Goal: Task Accomplishment & Management: Manage account settings

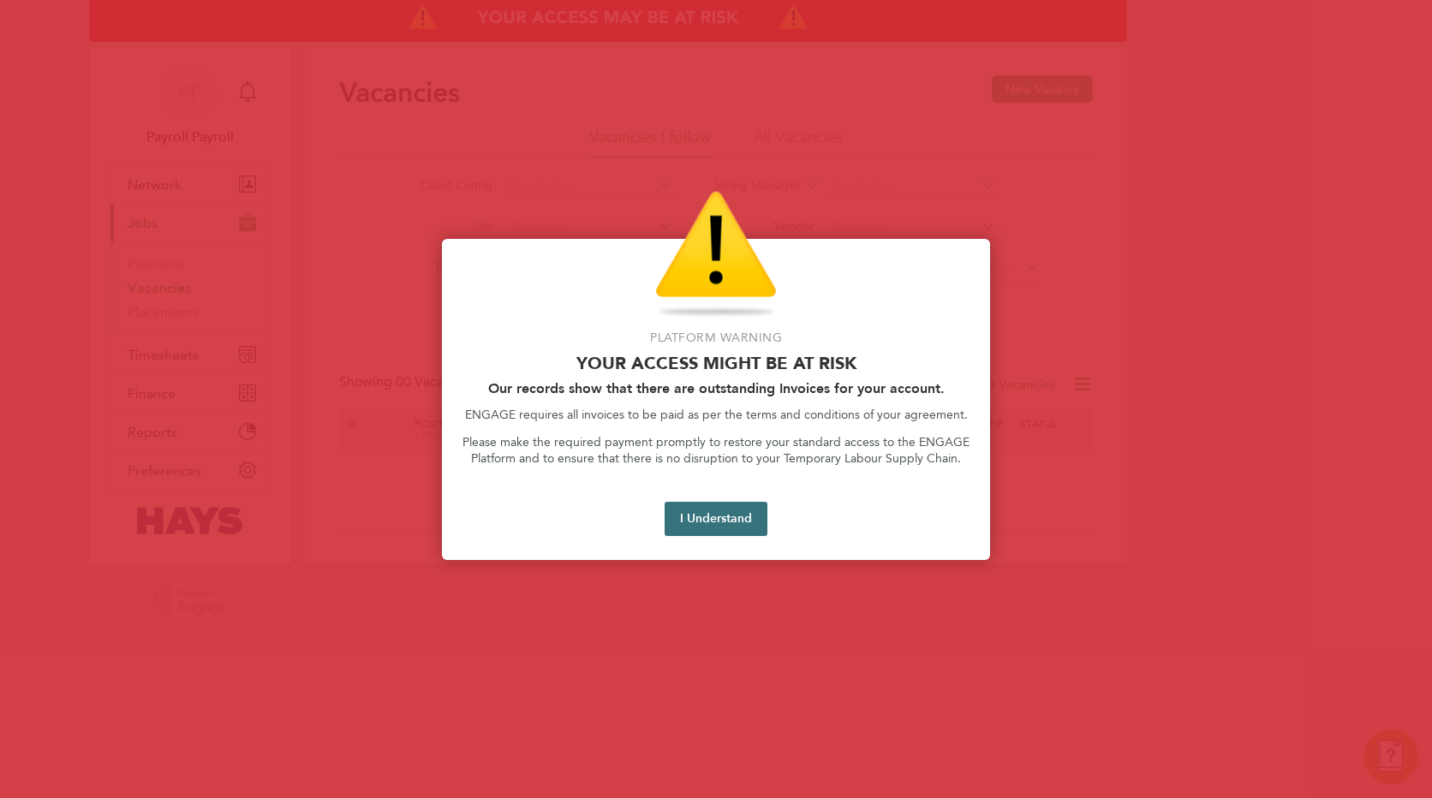
click at [729, 519] on button "I Understand" at bounding box center [715, 519] width 103 height 34
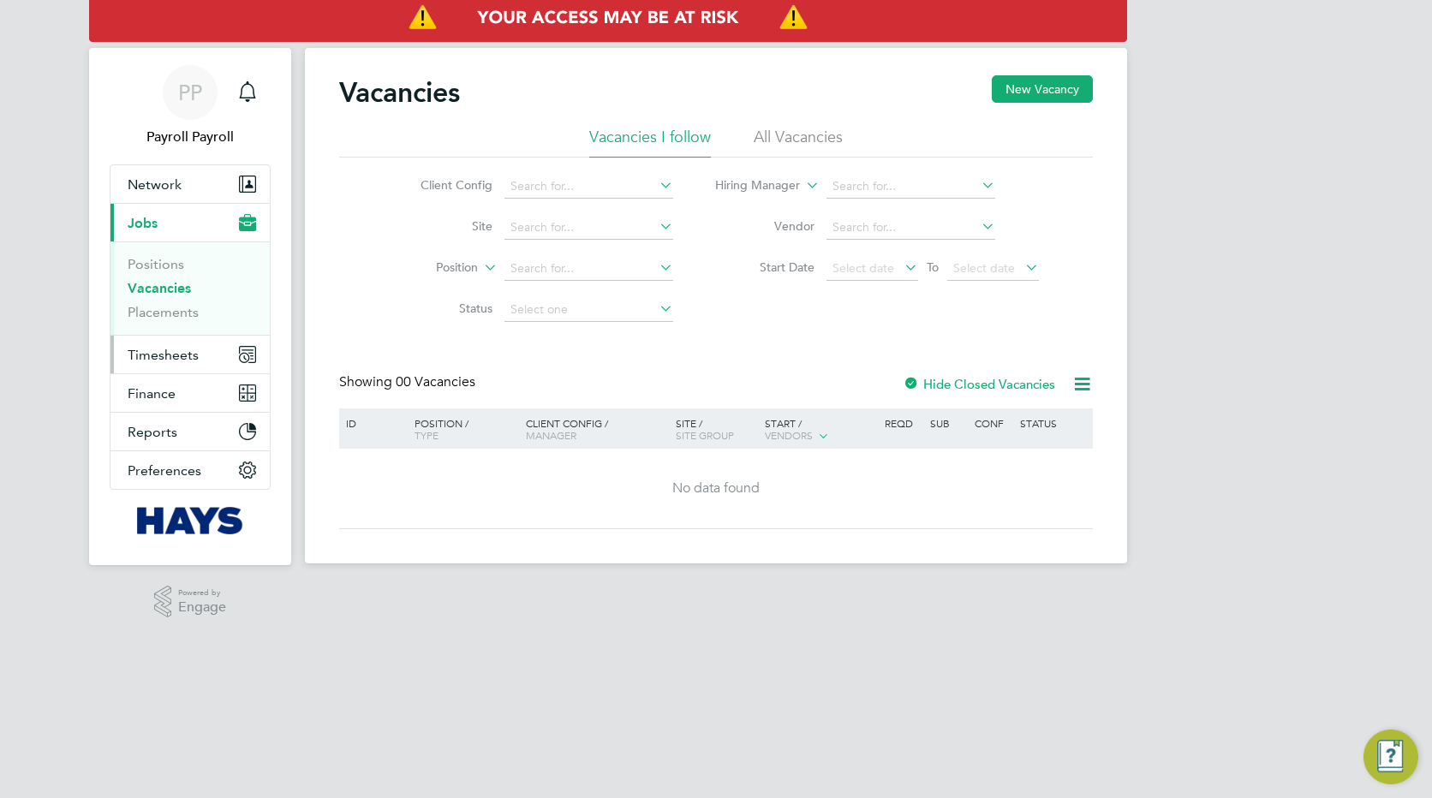
click at [173, 354] on span "Timesheets" at bounding box center [163, 355] width 71 height 16
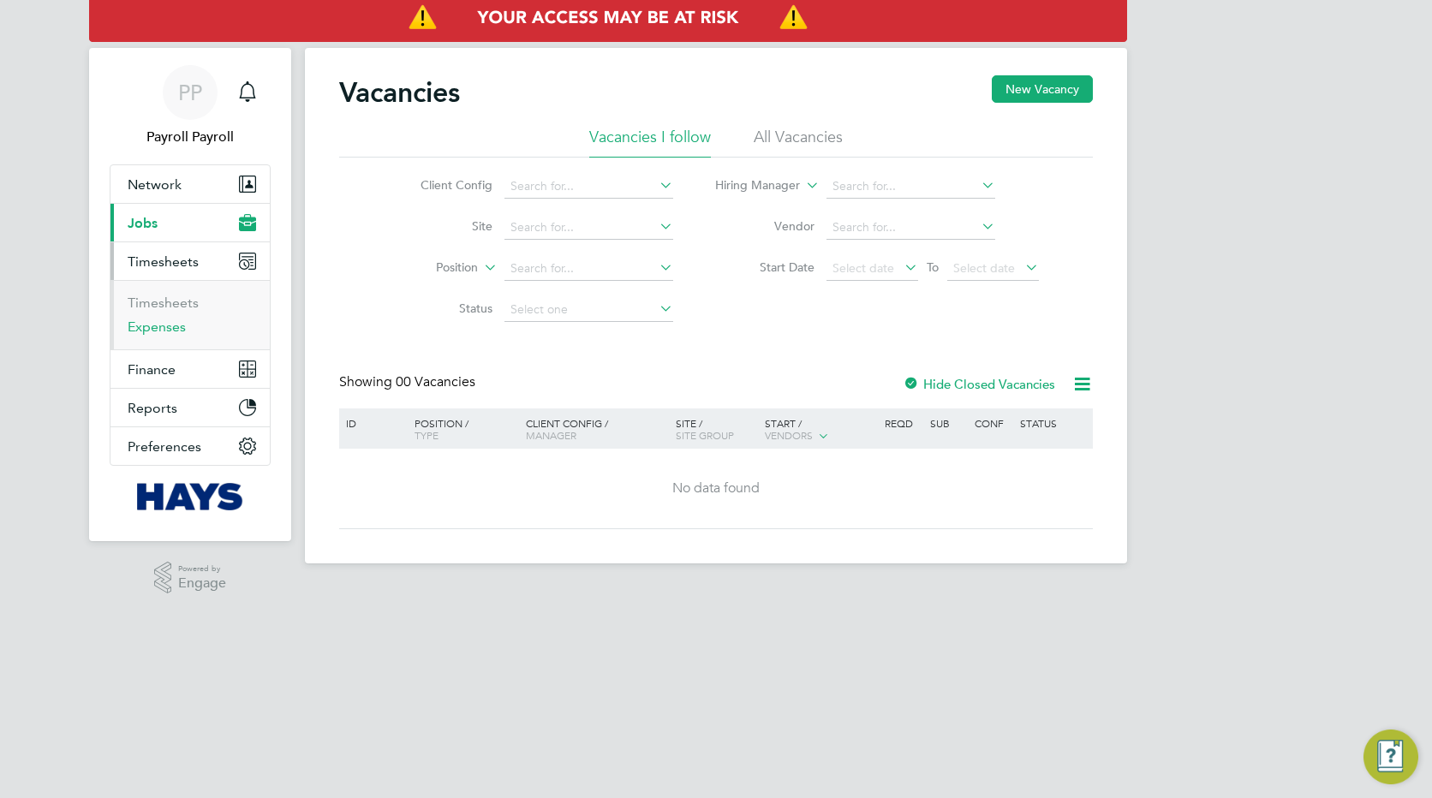
click at [169, 327] on link "Expenses" at bounding box center [157, 327] width 58 height 16
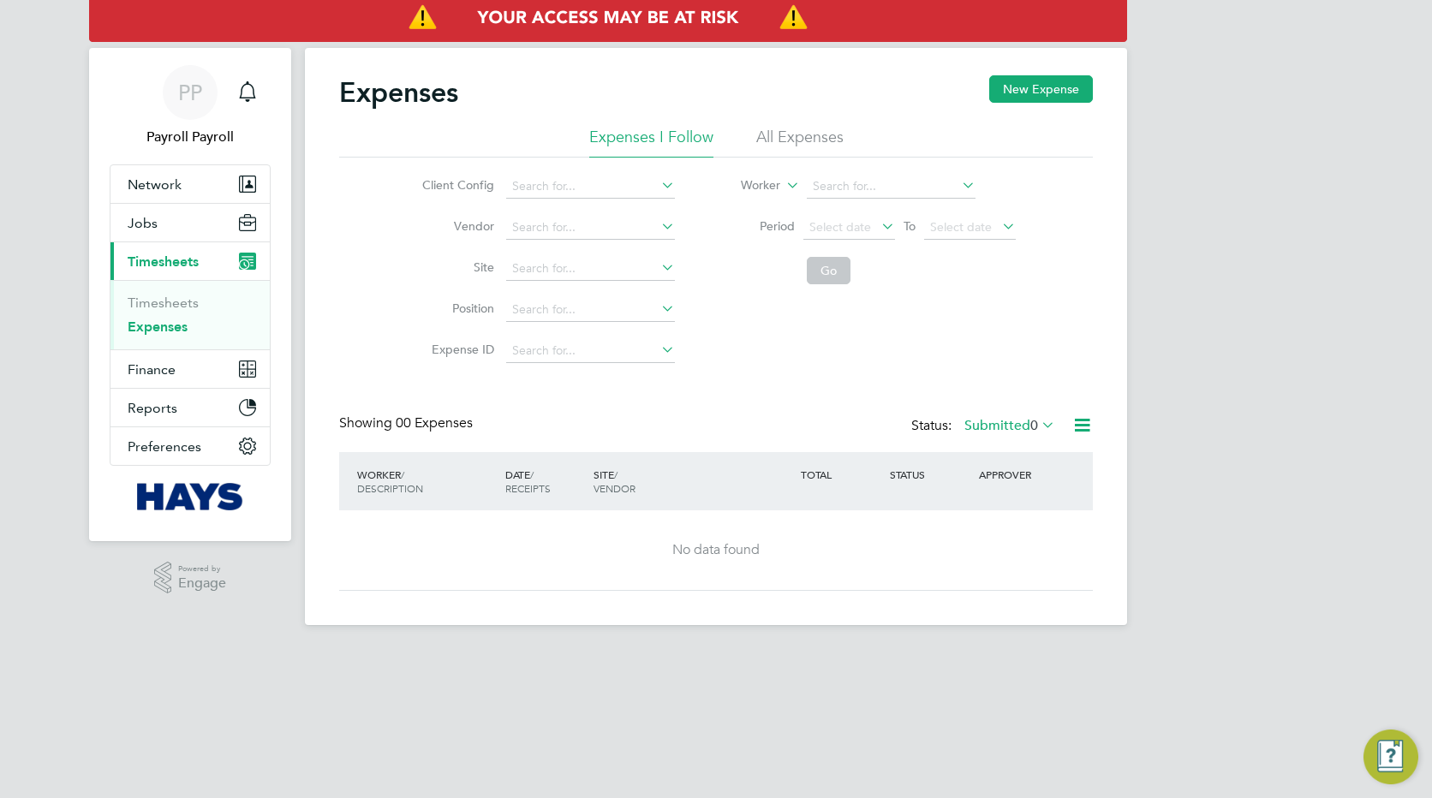
click at [783, 133] on li "All Expenses" at bounding box center [799, 142] width 87 height 31
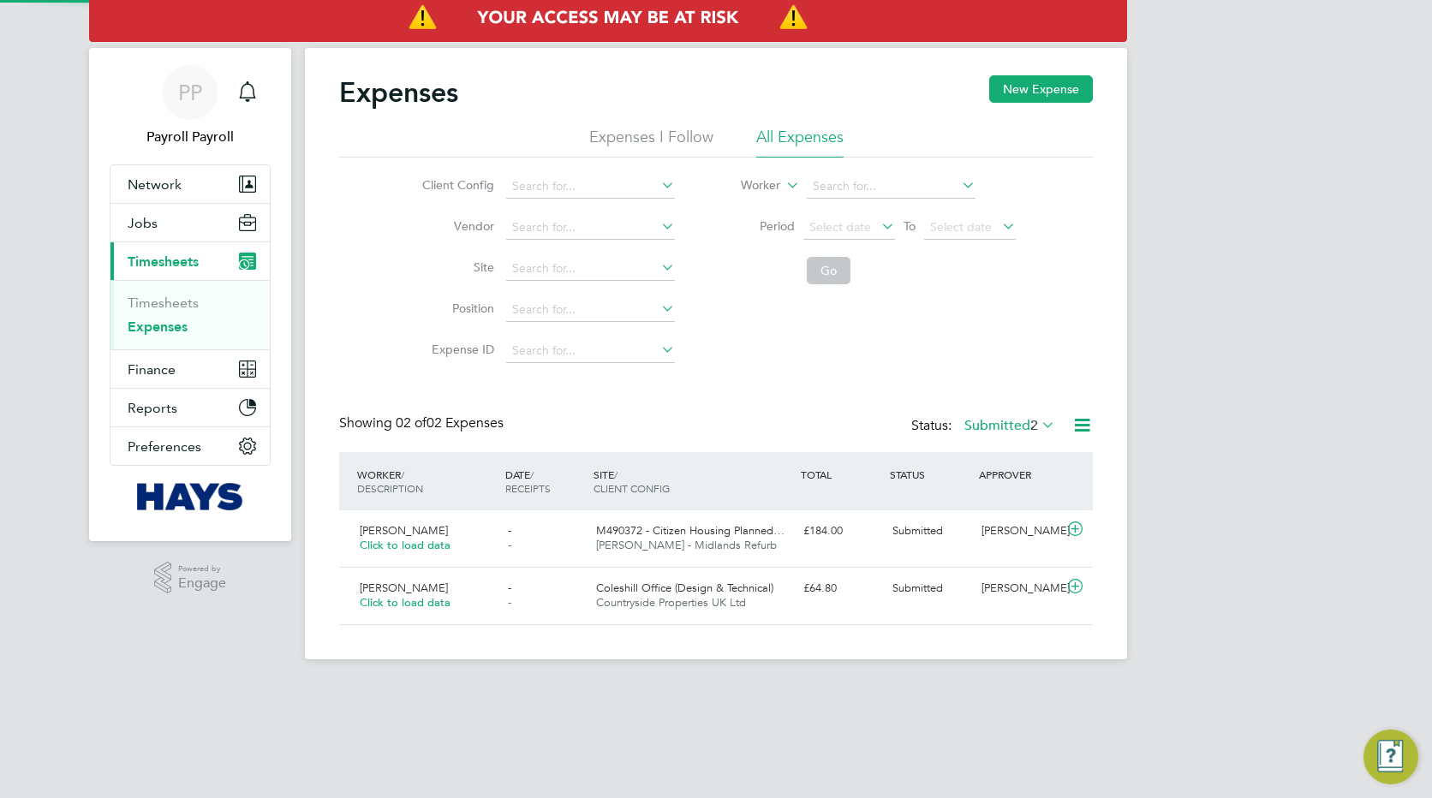
scroll to position [44, 208]
click at [994, 419] on label "Submitted 2" at bounding box center [1009, 425] width 91 height 17
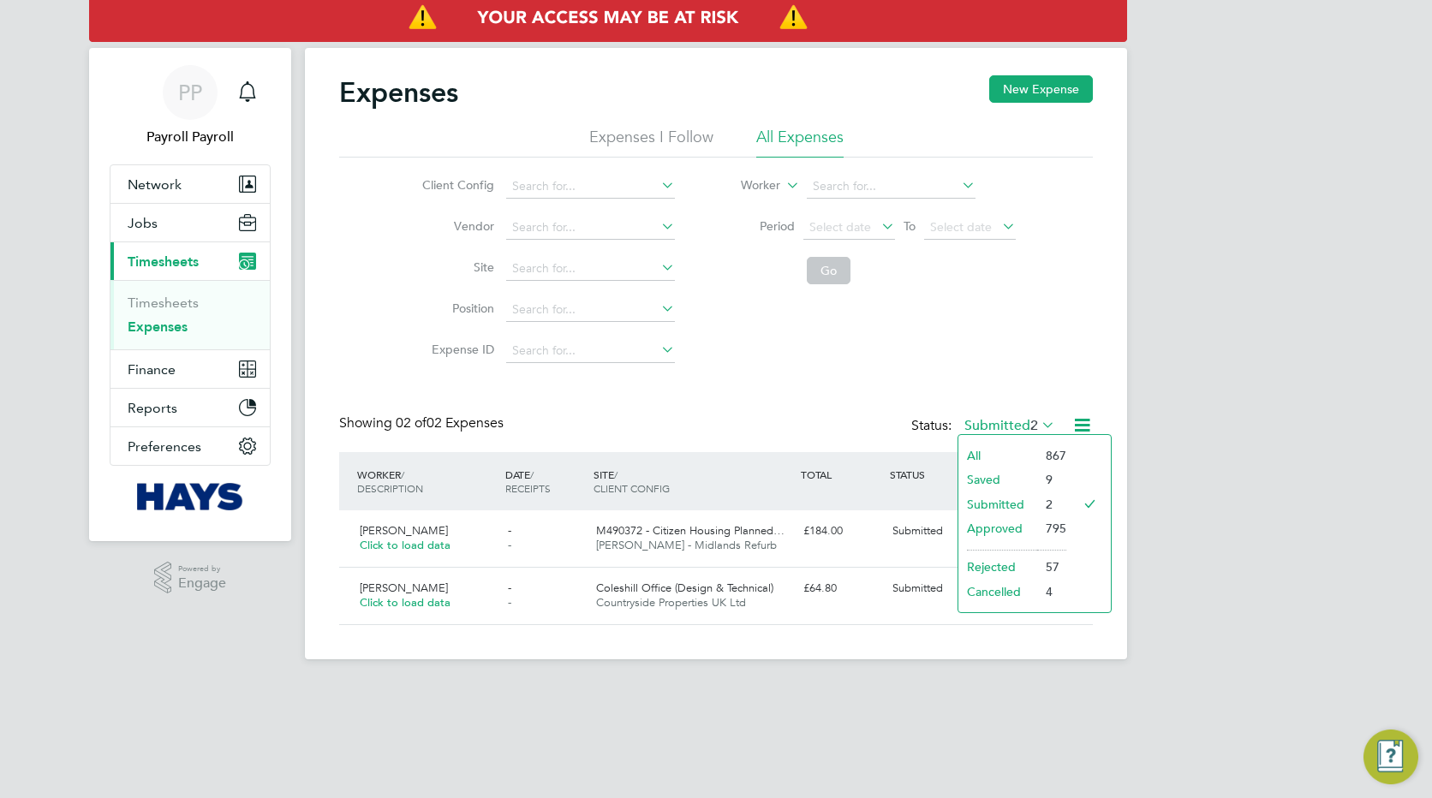
click at [984, 448] on li "All" at bounding box center [997, 456] width 79 height 24
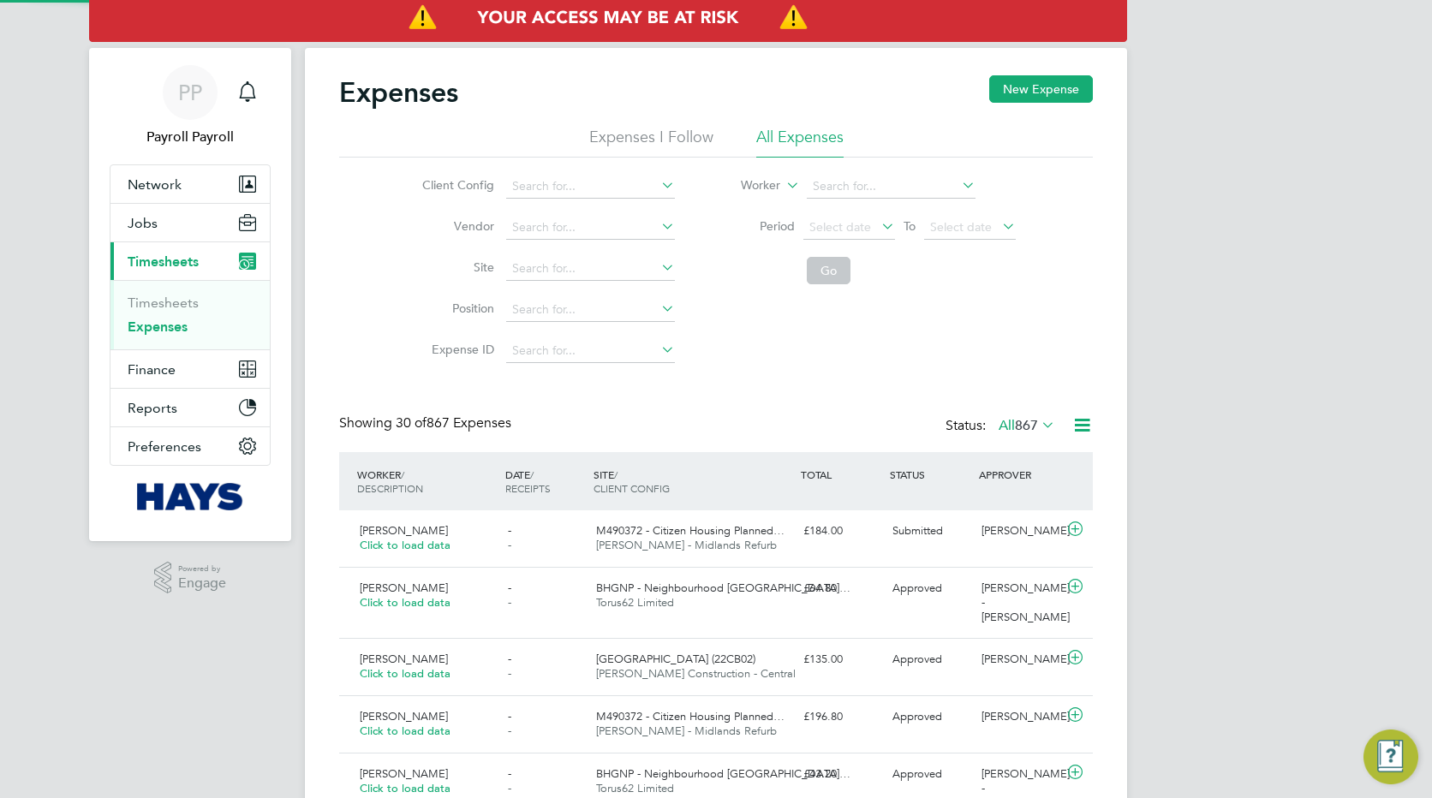
scroll to position [0, 0]
click at [700, 587] on span "BHGNP - Neighbourhood [GEOGRAPHIC_DATA]…" at bounding box center [723, 588] width 254 height 15
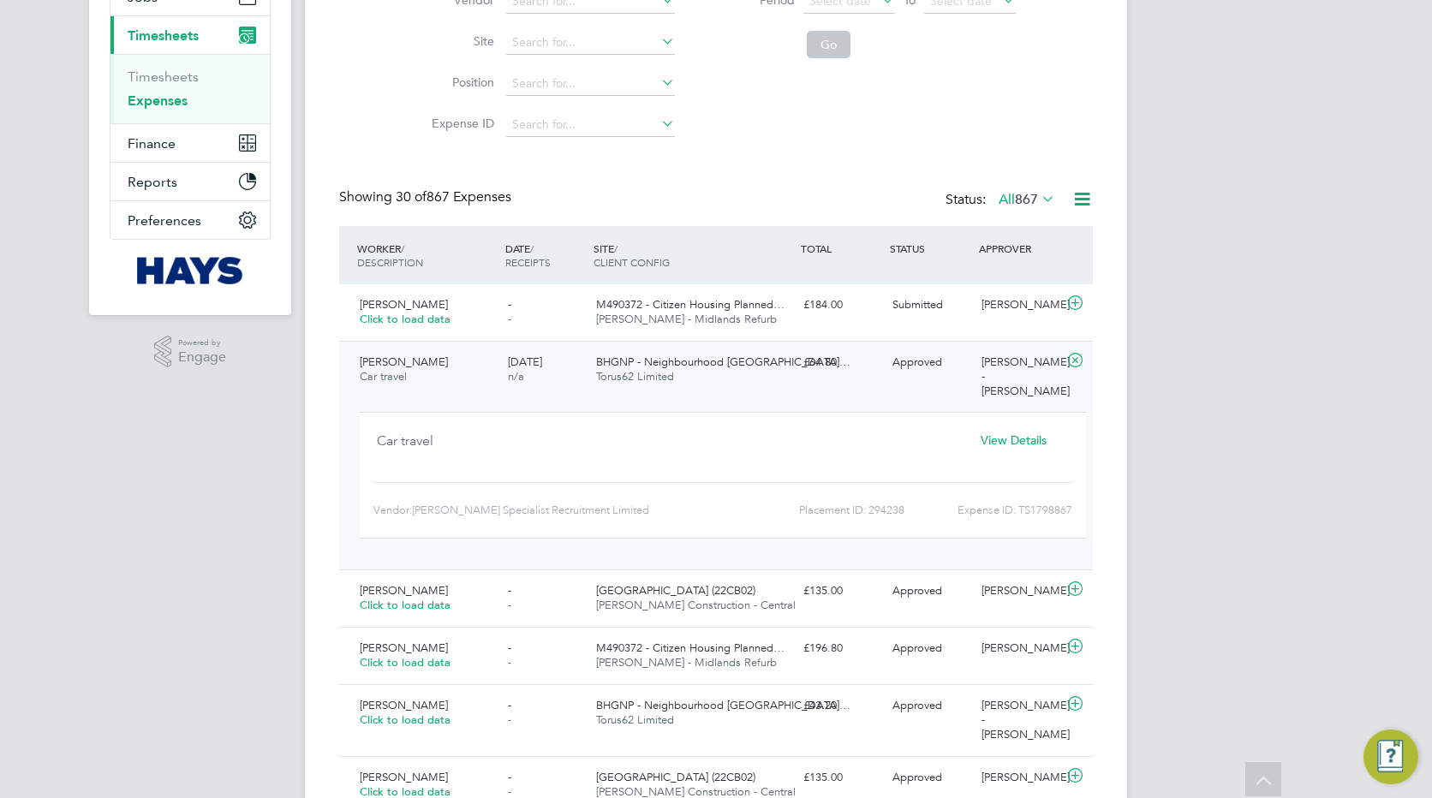
scroll to position [257, 0]
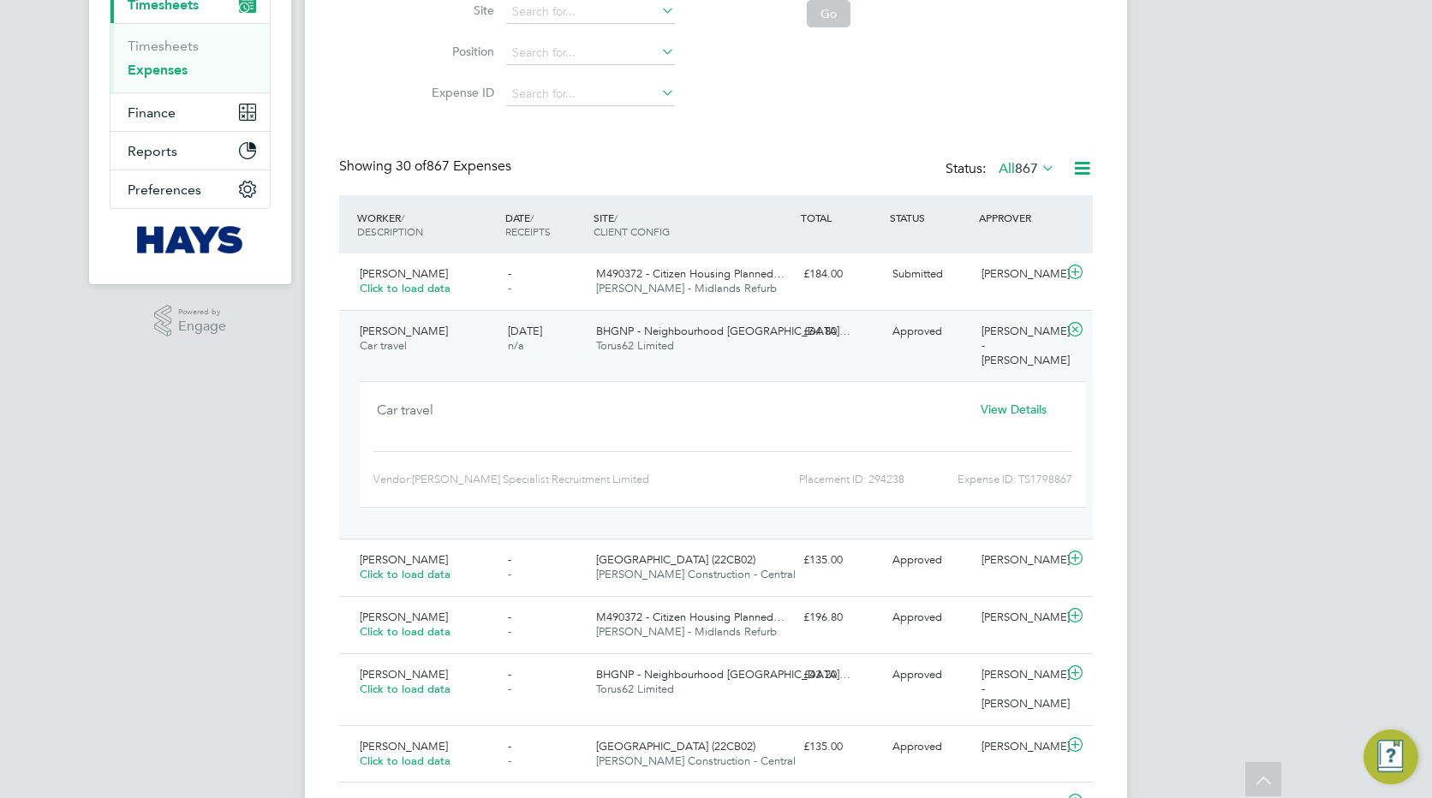
click at [998, 411] on span "View Details" at bounding box center [1013, 409] width 66 height 15
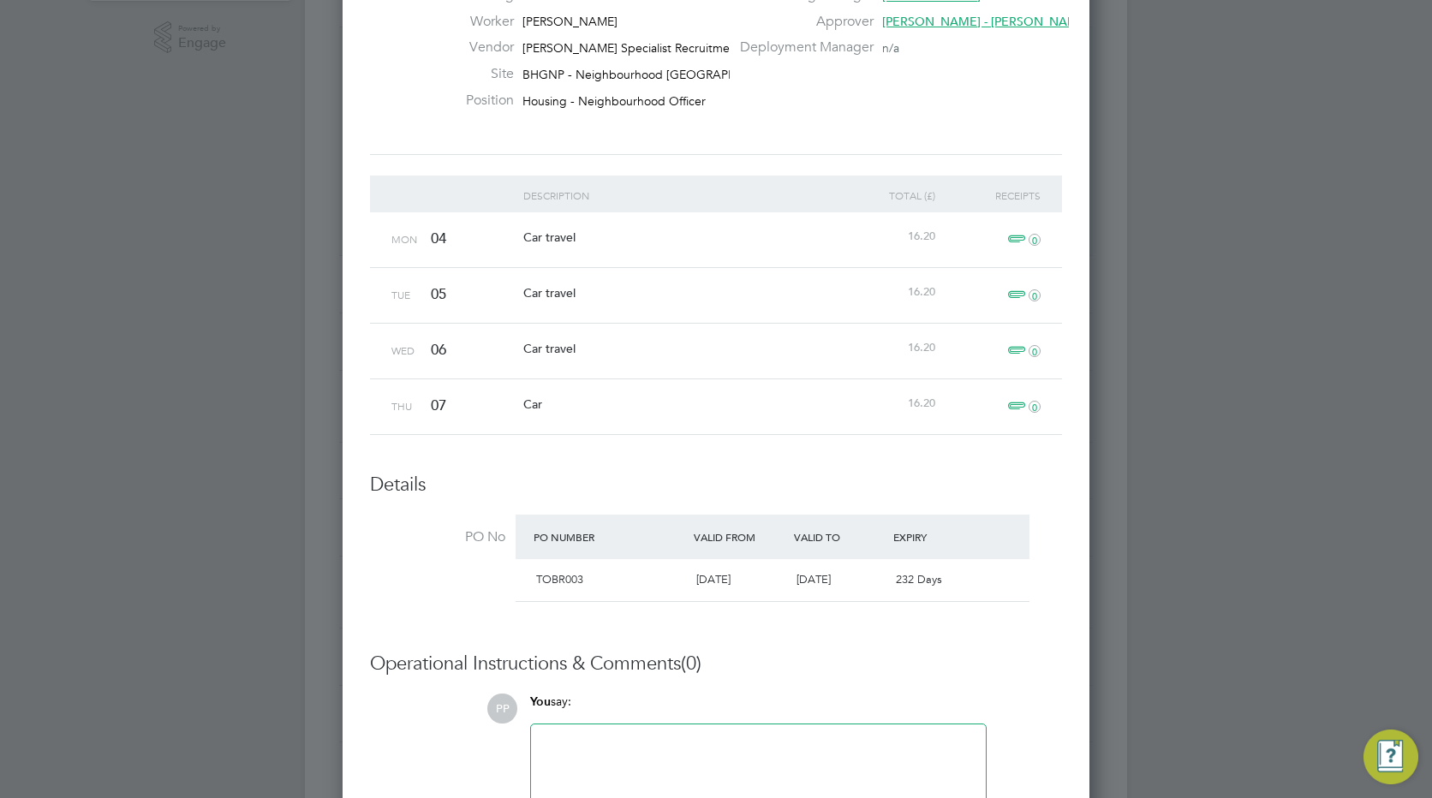
scroll to position [514, 0]
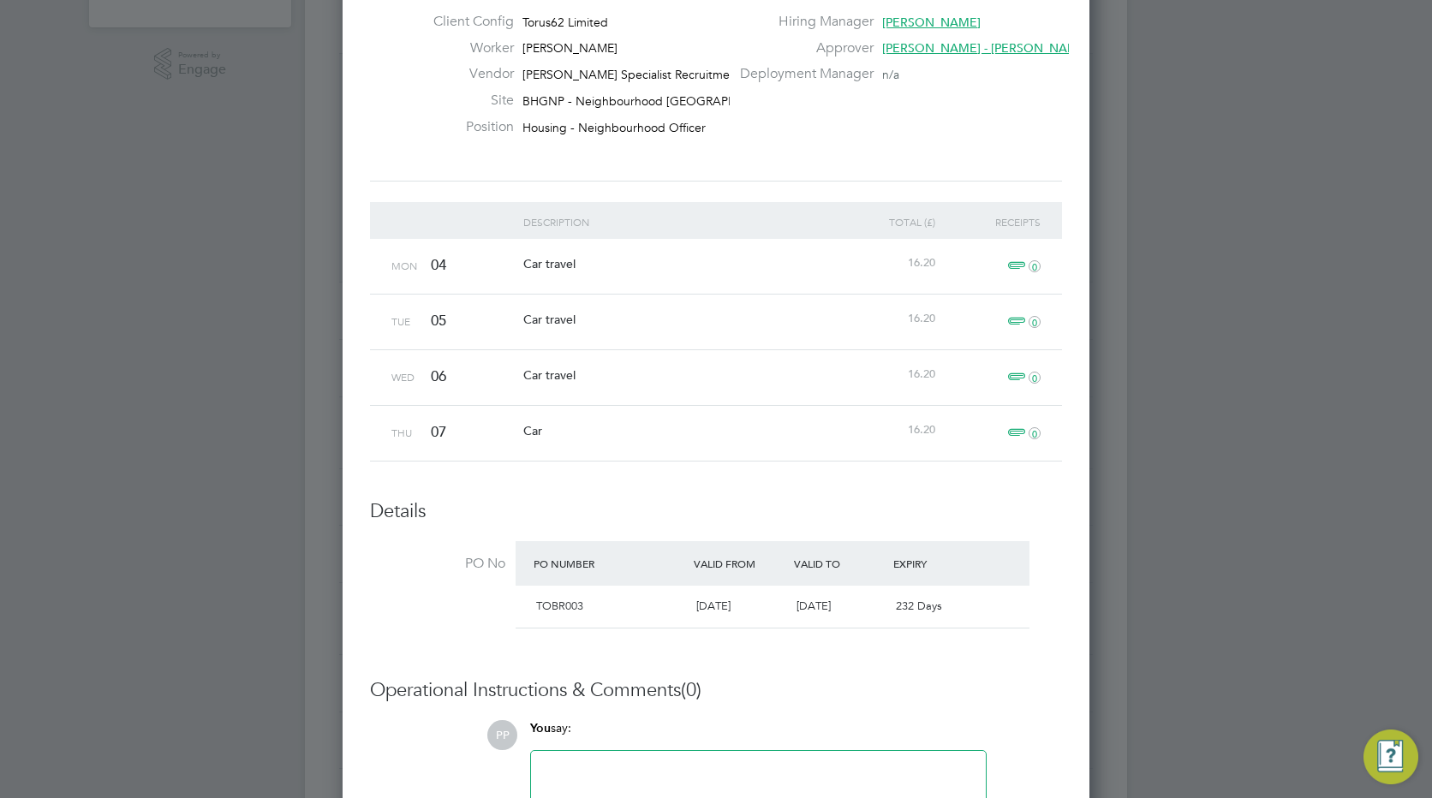
click at [1021, 431] on span "0" at bounding box center [1022, 433] width 38 height 21
click at [1014, 372] on span "0" at bounding box center [1022, 377] width 38 height 21
click at [1015, 322] on span "0" at bounding box center [1022, 322] width 38 height 21
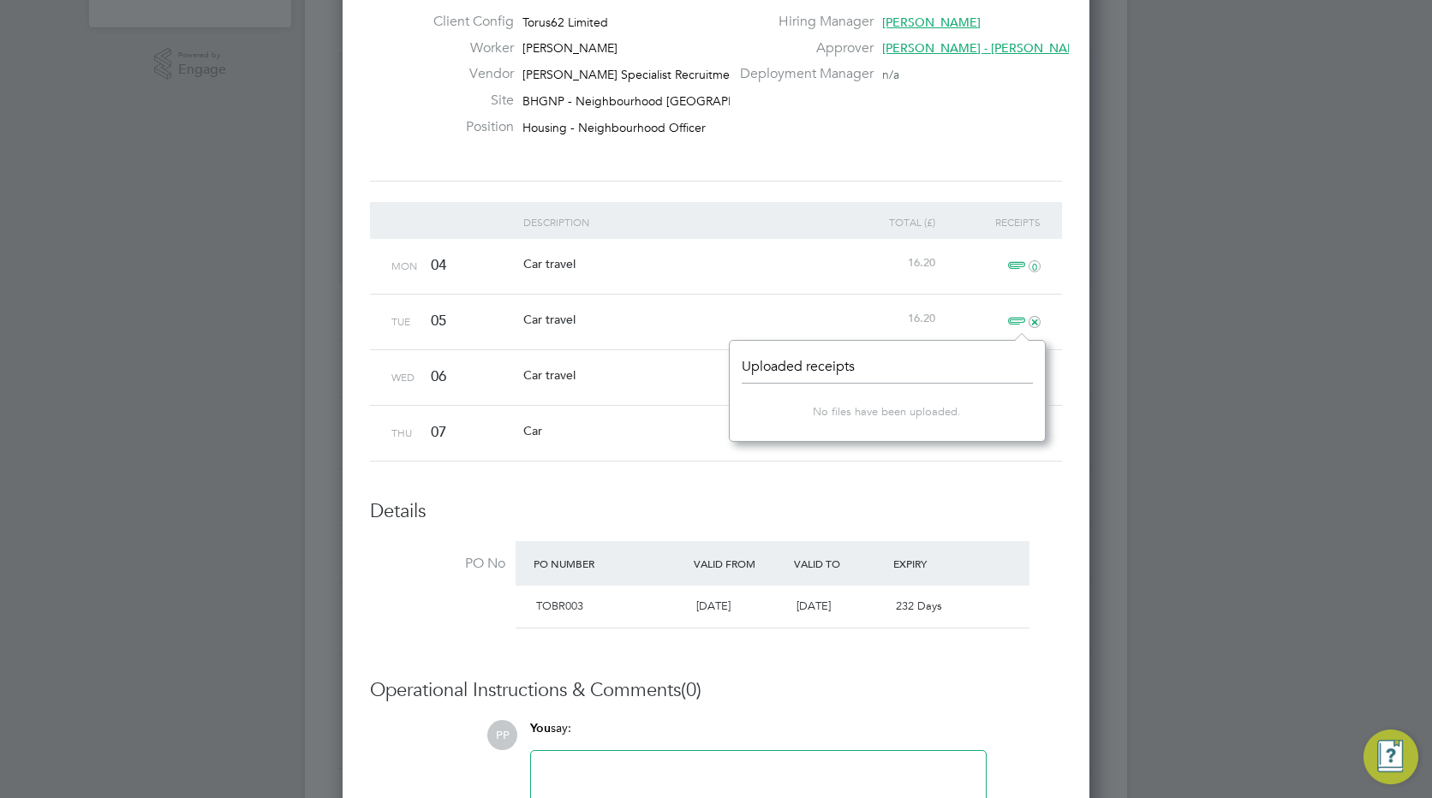
click at [1011, 265] on span "0" at bounding box center [1022, 266] width 38 height 21
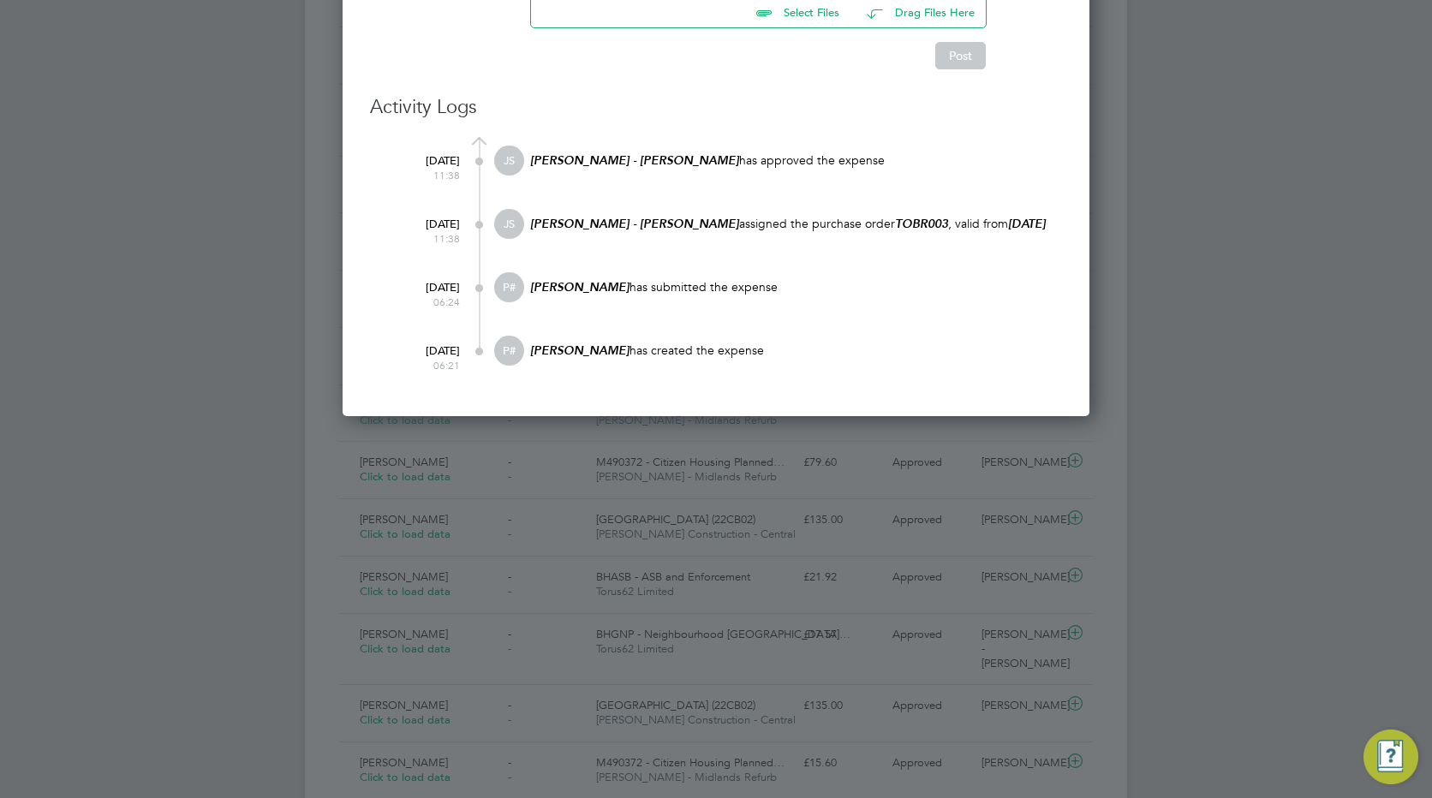
click at [1237, 546] on div at bounding box center [716, 399] width 1432 height 798
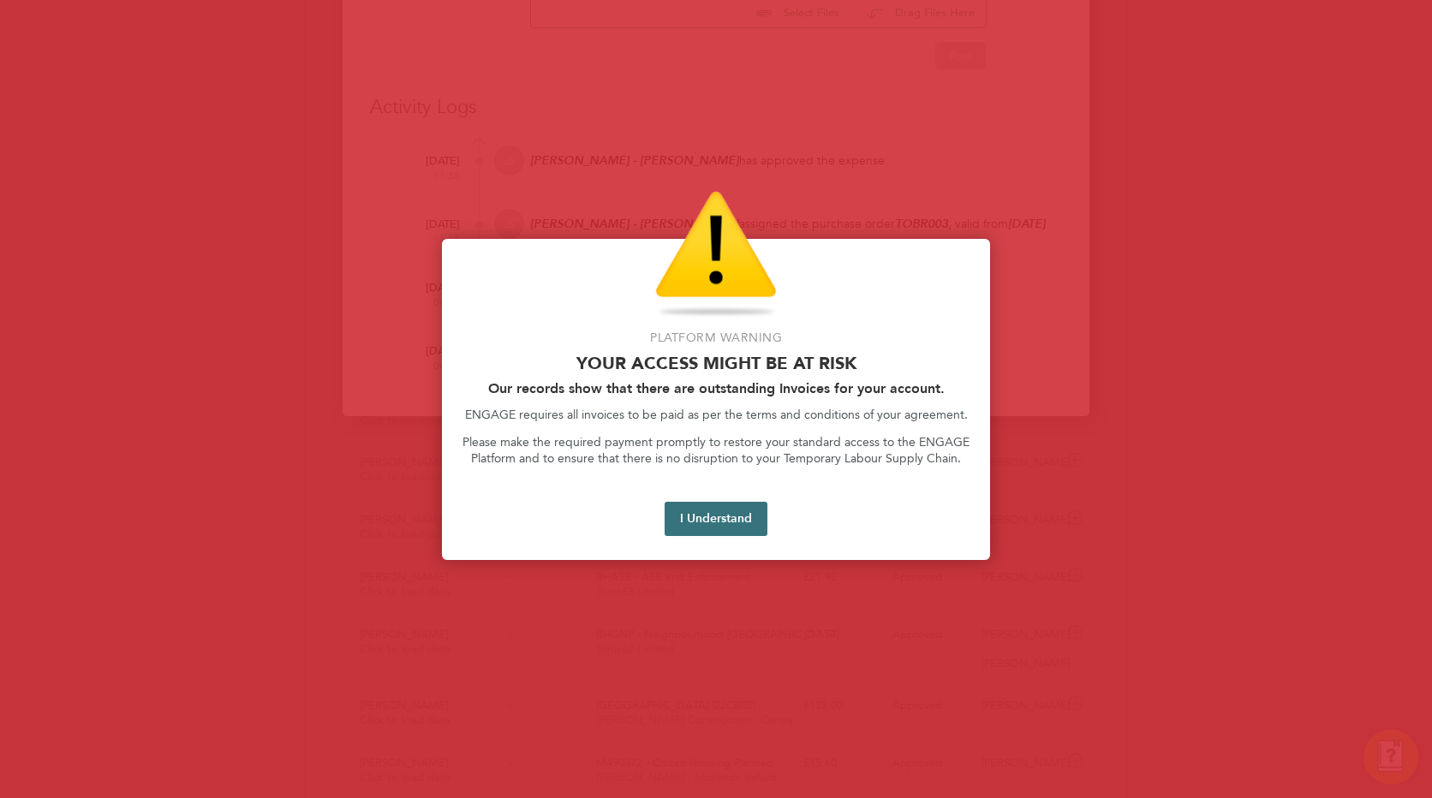
click at [711, 514] on button "I Understand" at bounding box center [715, 519] width 103 height 34
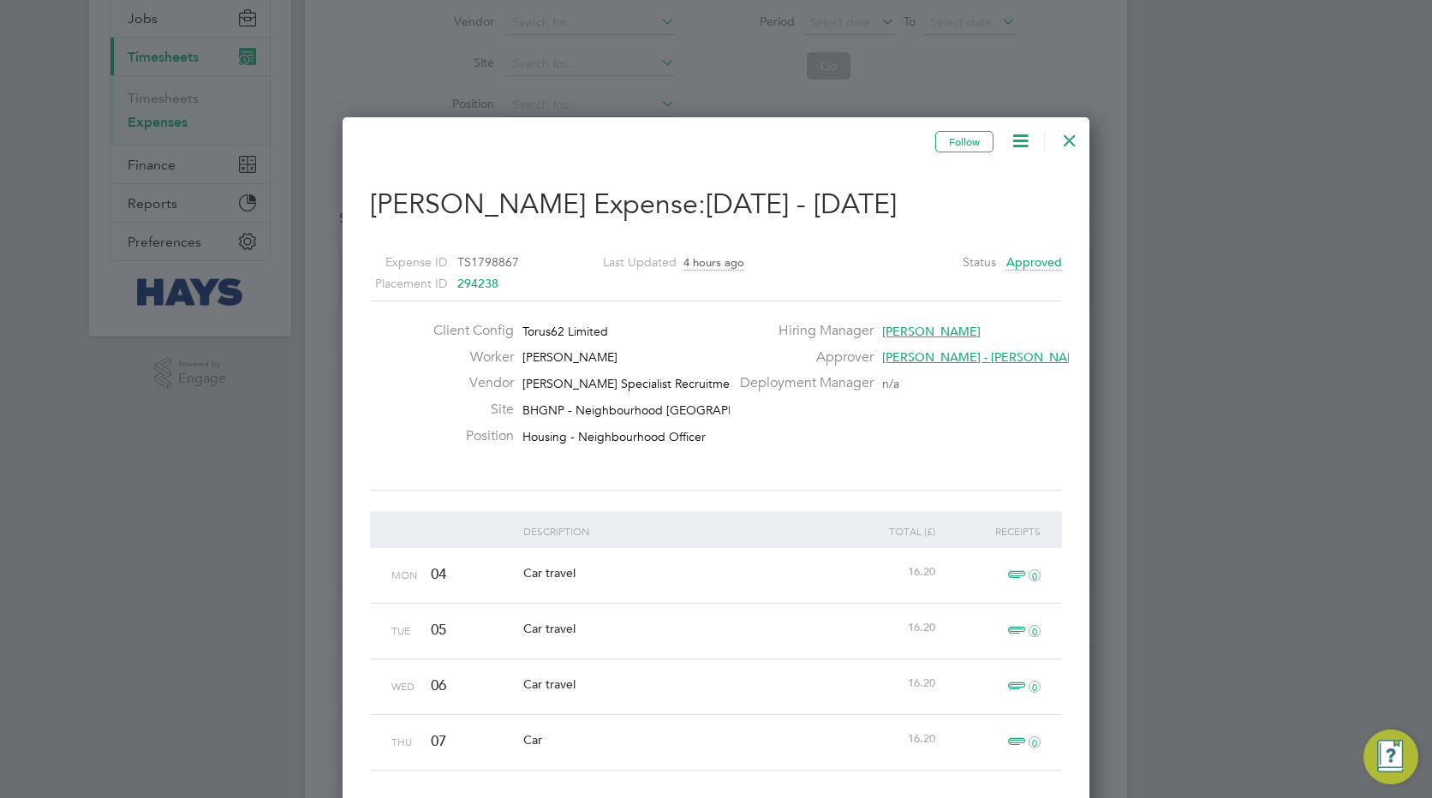
scroll to position [0, 0]
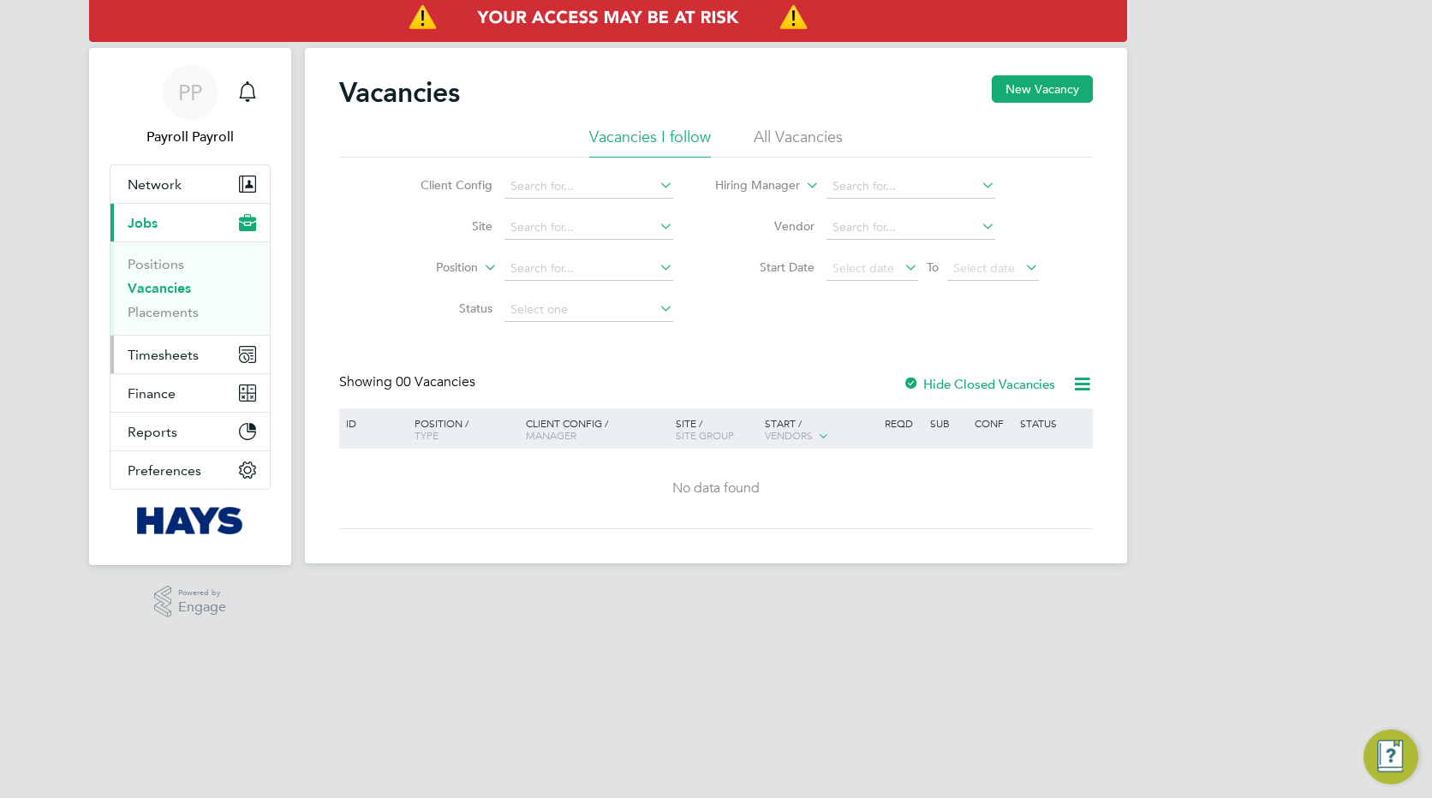
click at [180, 350] on span "Timesheets" at bounding box center [163, 355] width 71 height 16
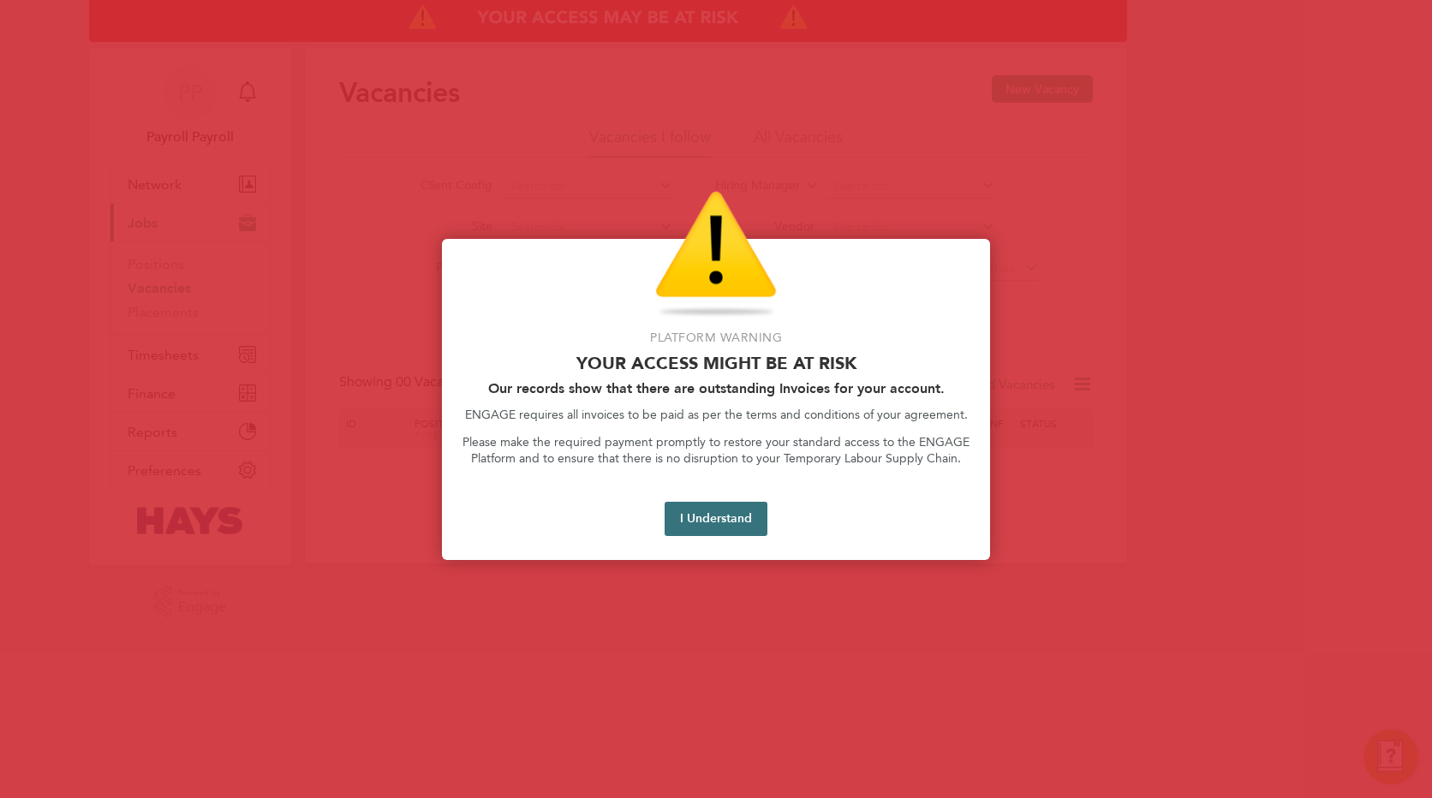
click at [695, 521] on button "I Understand" at bounding box center [715, 519] width 103 height 34
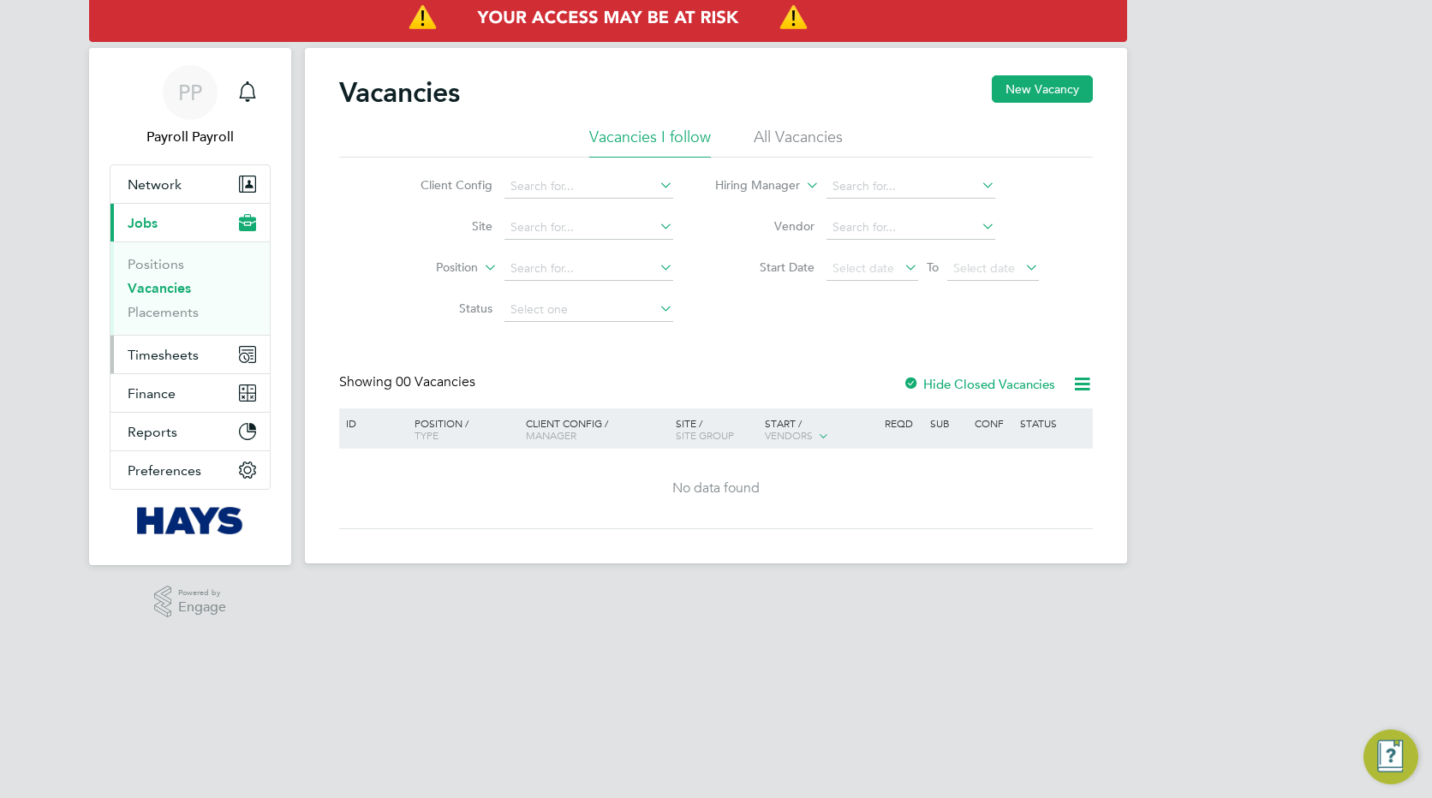
click at [168, 360] on span "Timesheets" at bounding box center [163, 355] width 71 height 16
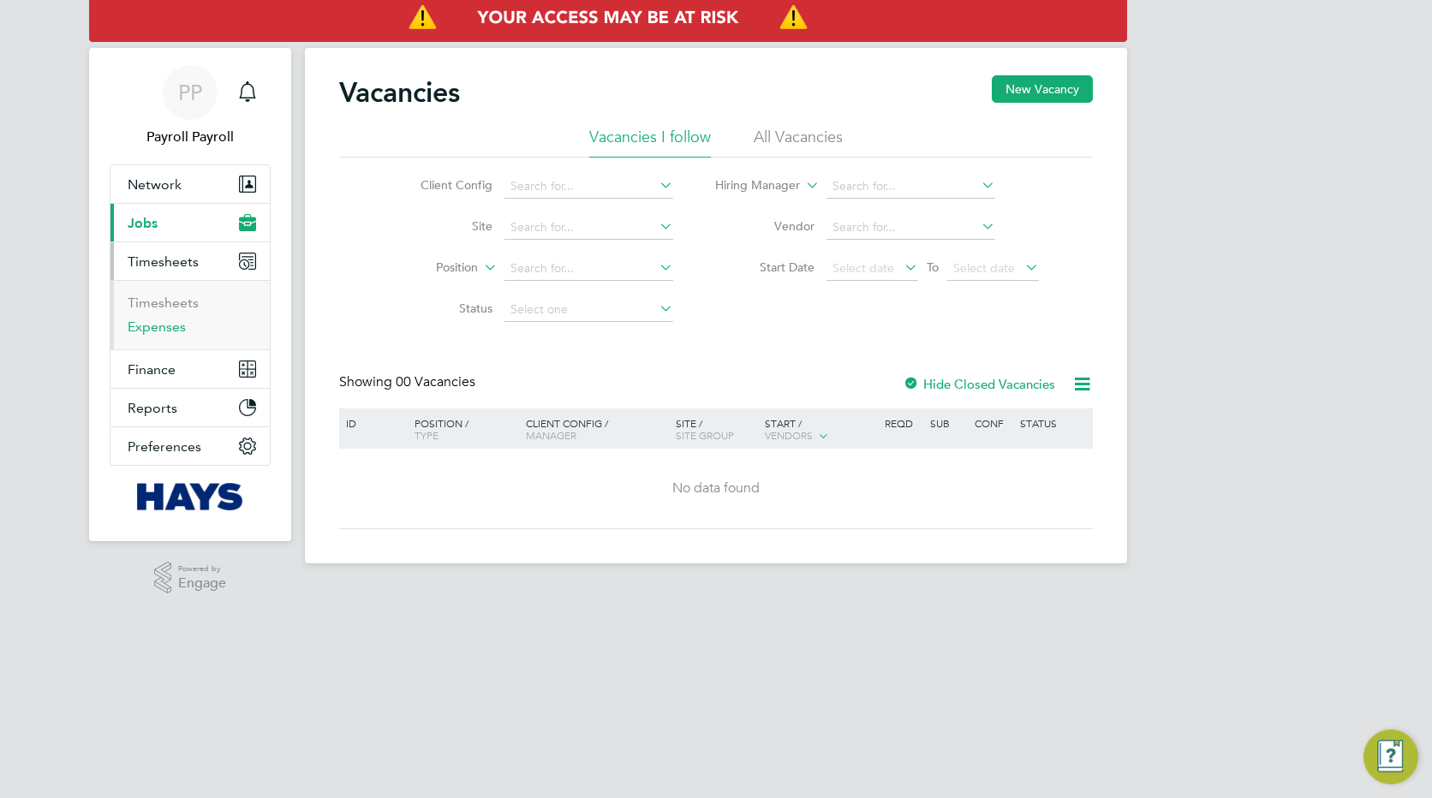
click at [160, 327] on link "Expenses" at bounding box center [157, 327] width 58 height 16
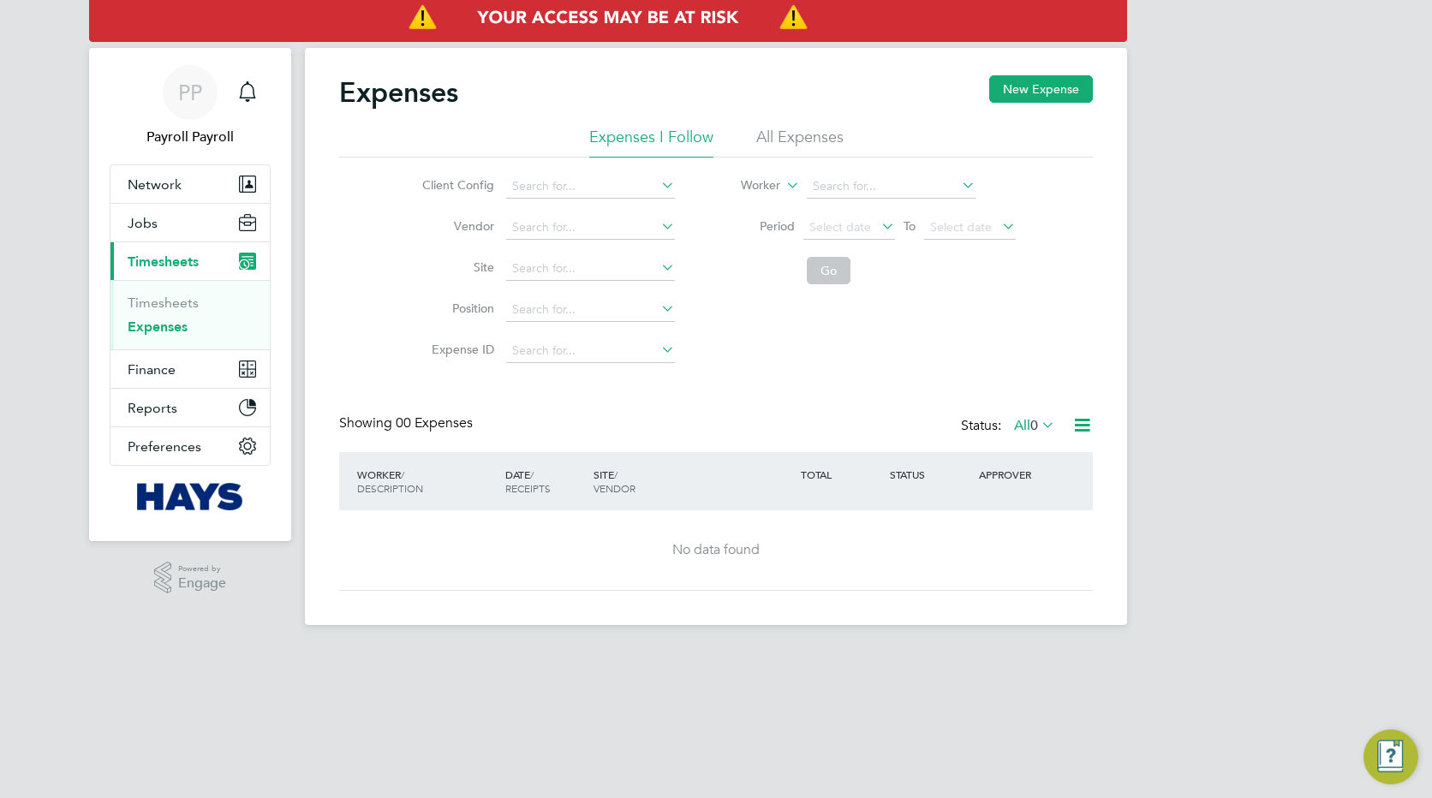
click at [797, 140] on li "All Expenses" at bounding box center [799, 142] width 87 height 31
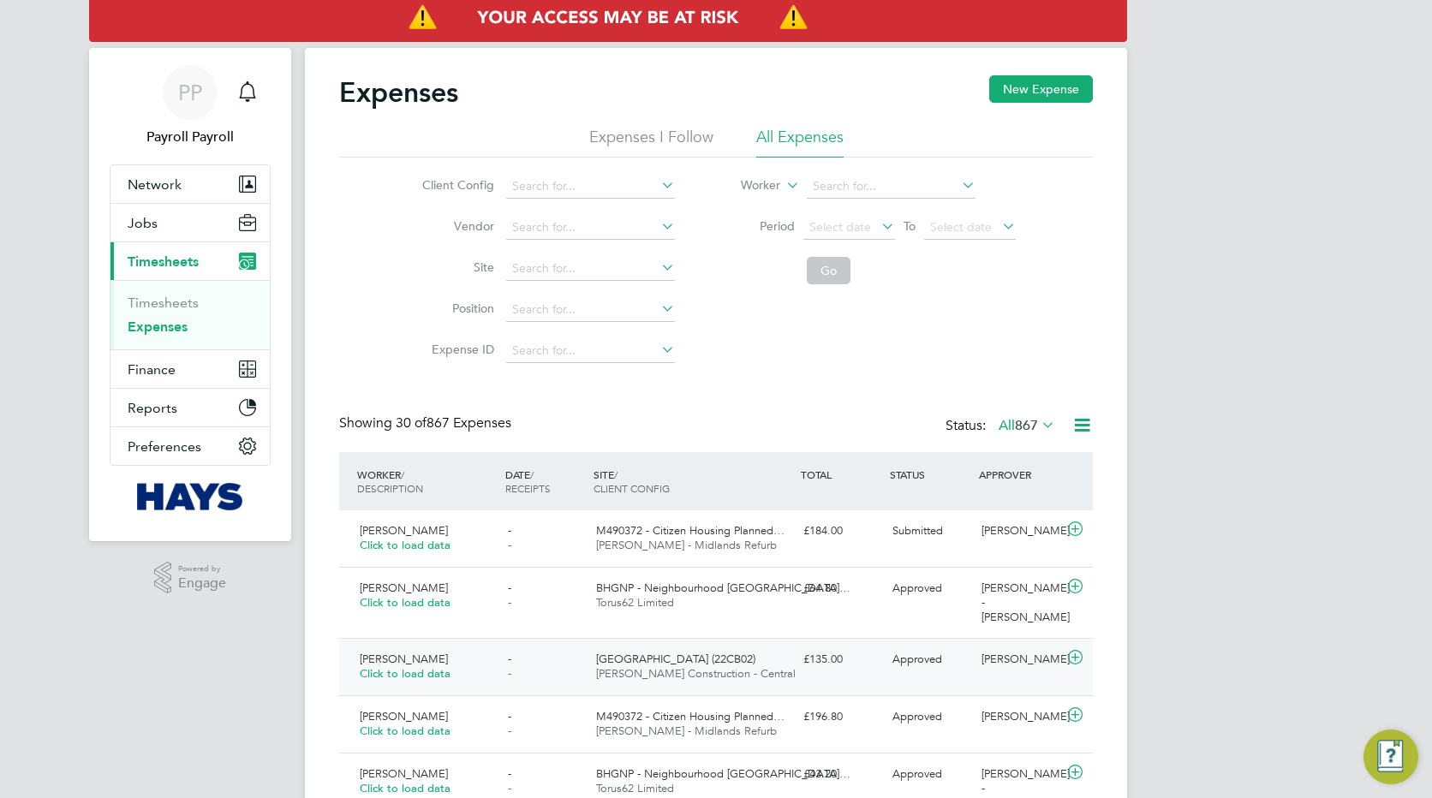
click at [383, 671] on span "Click to load data" at bounding box center [405, 673] width 91 height 15
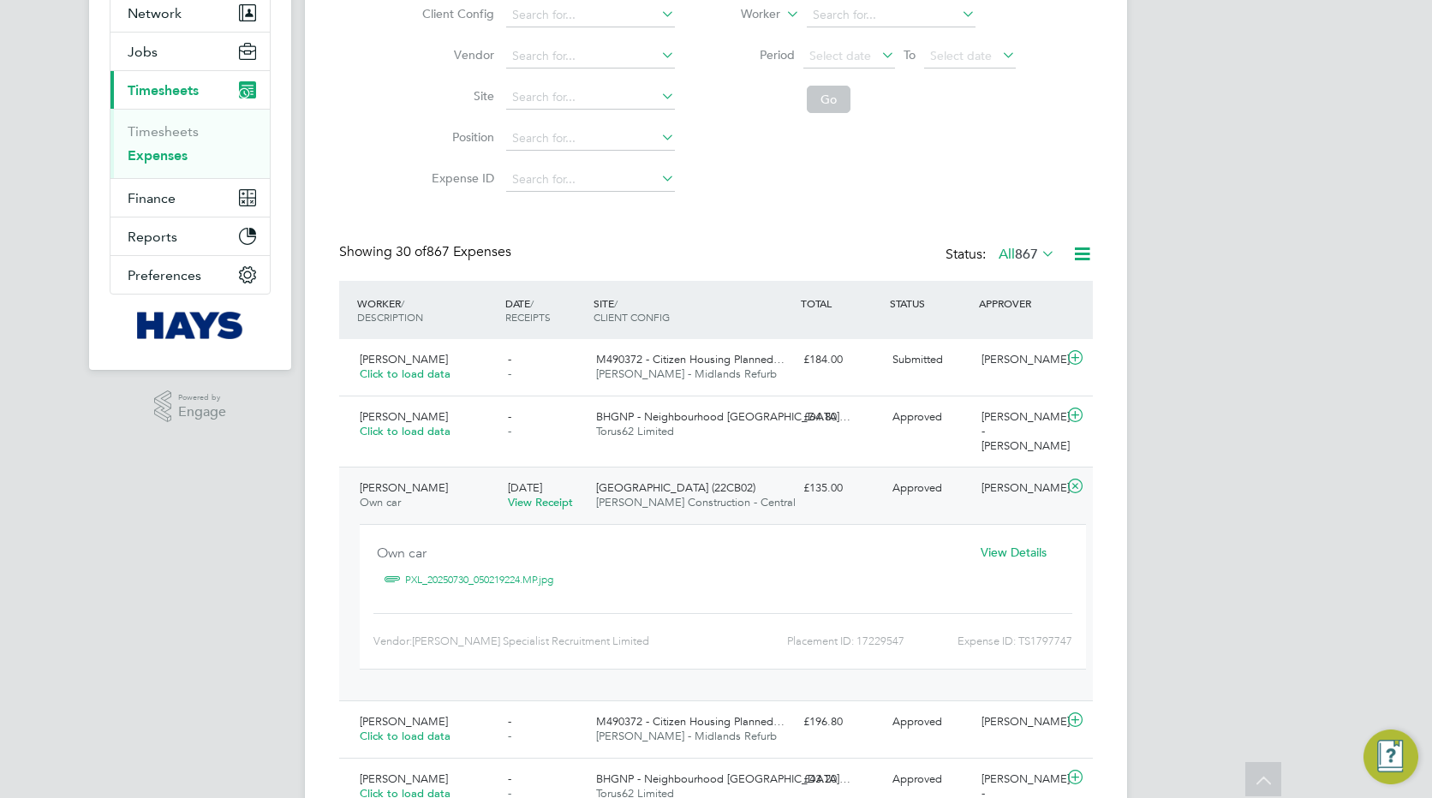
click at [519, 581] on link "PXL_20250730_050219224.MP.jpg" at bounding box center [479, 580] width 148 height 26
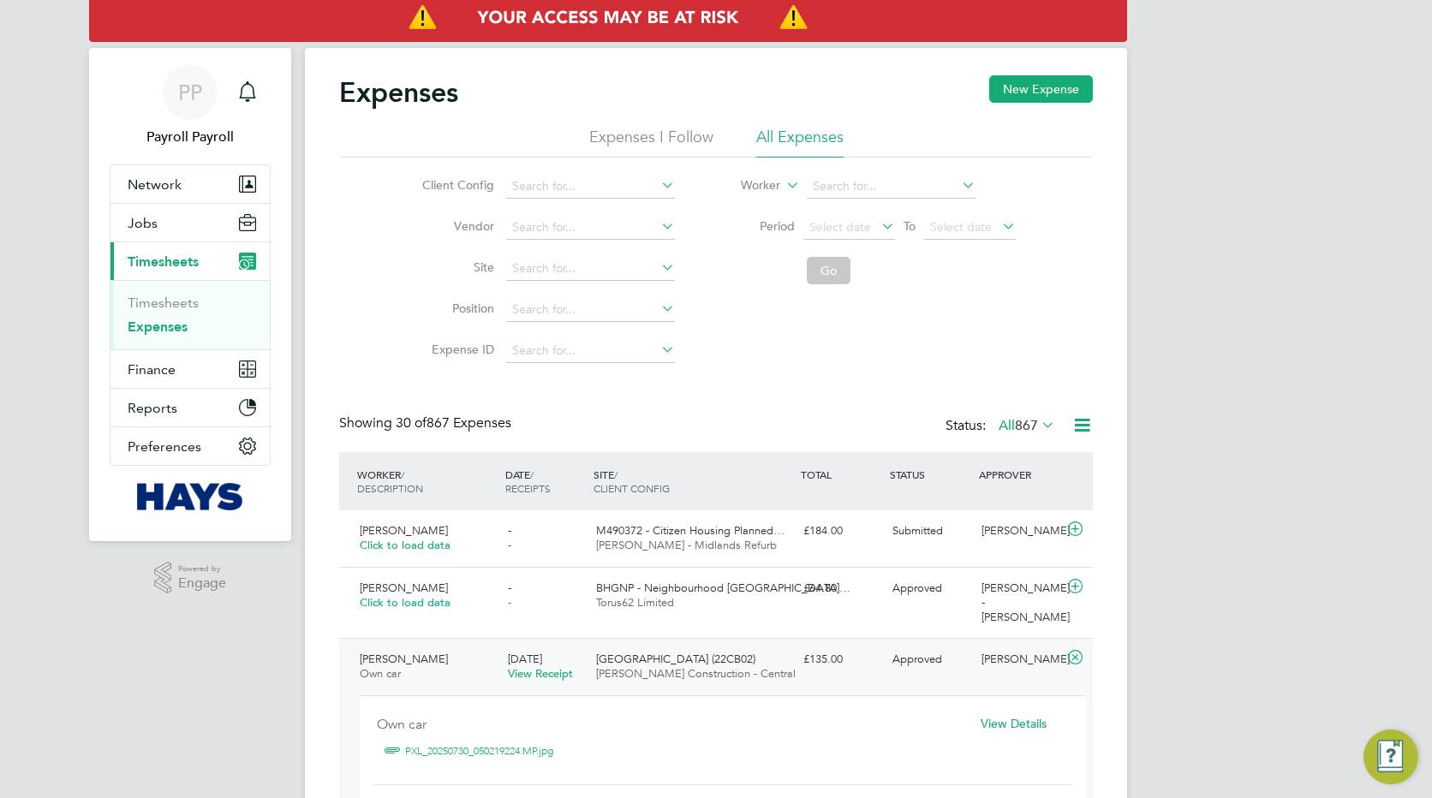
click at [749, 230] on label "Period" at bounding box center [755, 225] width 77 height 15
click at [408, 531] on span "[PERSON_NAME]" at bounding box center [404, 530] width 88 height 15
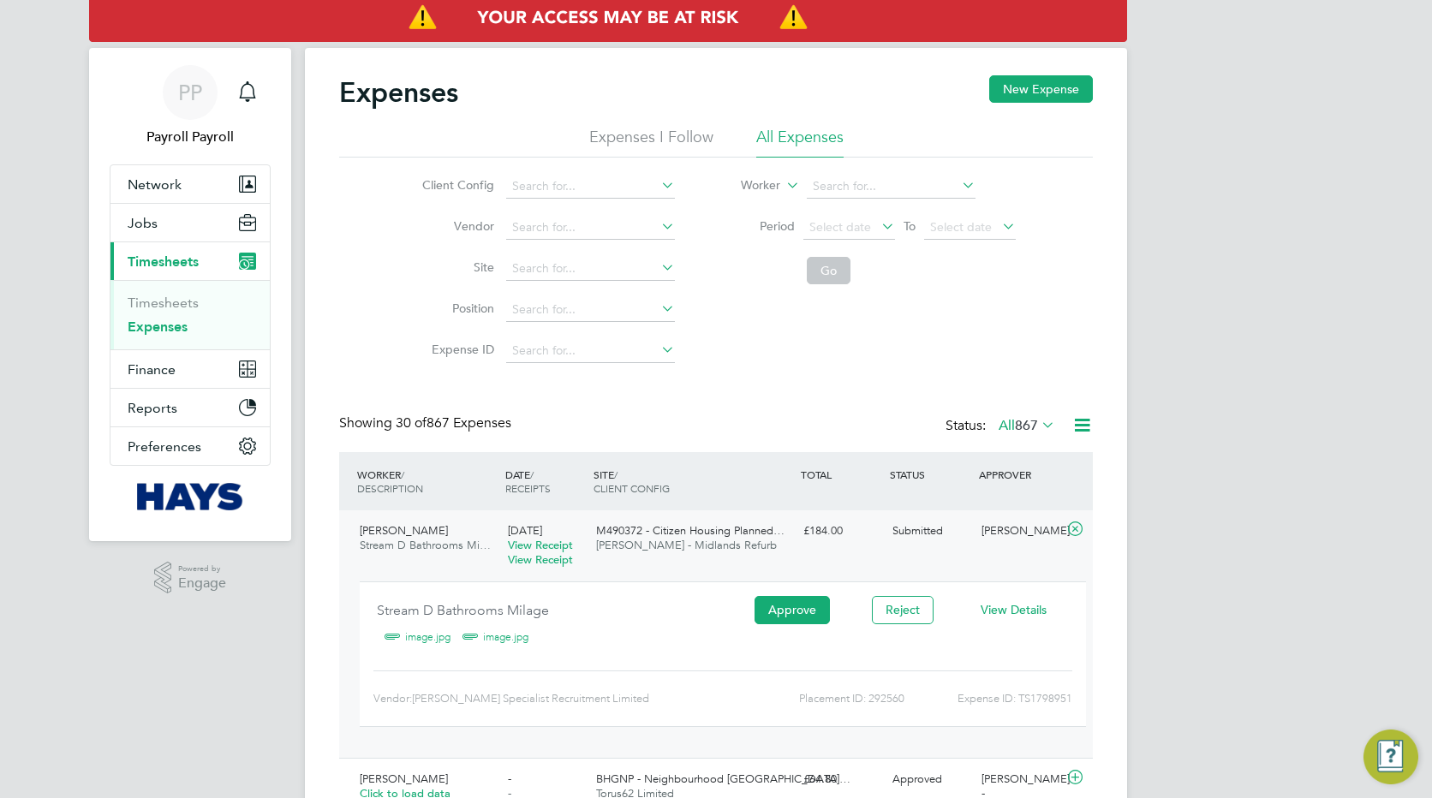
click at [723, 305] on div "Client Config Vendor Site Position Expense ID Worker Period Select date To Sele…" at bounding box center [715, 265] width 753 height 214
click at [158, 325] on link "Expenses" at bounding box center [158, 327] width 60 height 16
click at [158, 299] on link "Timesheets" at bounding box center [163, 303] width 71 height 16
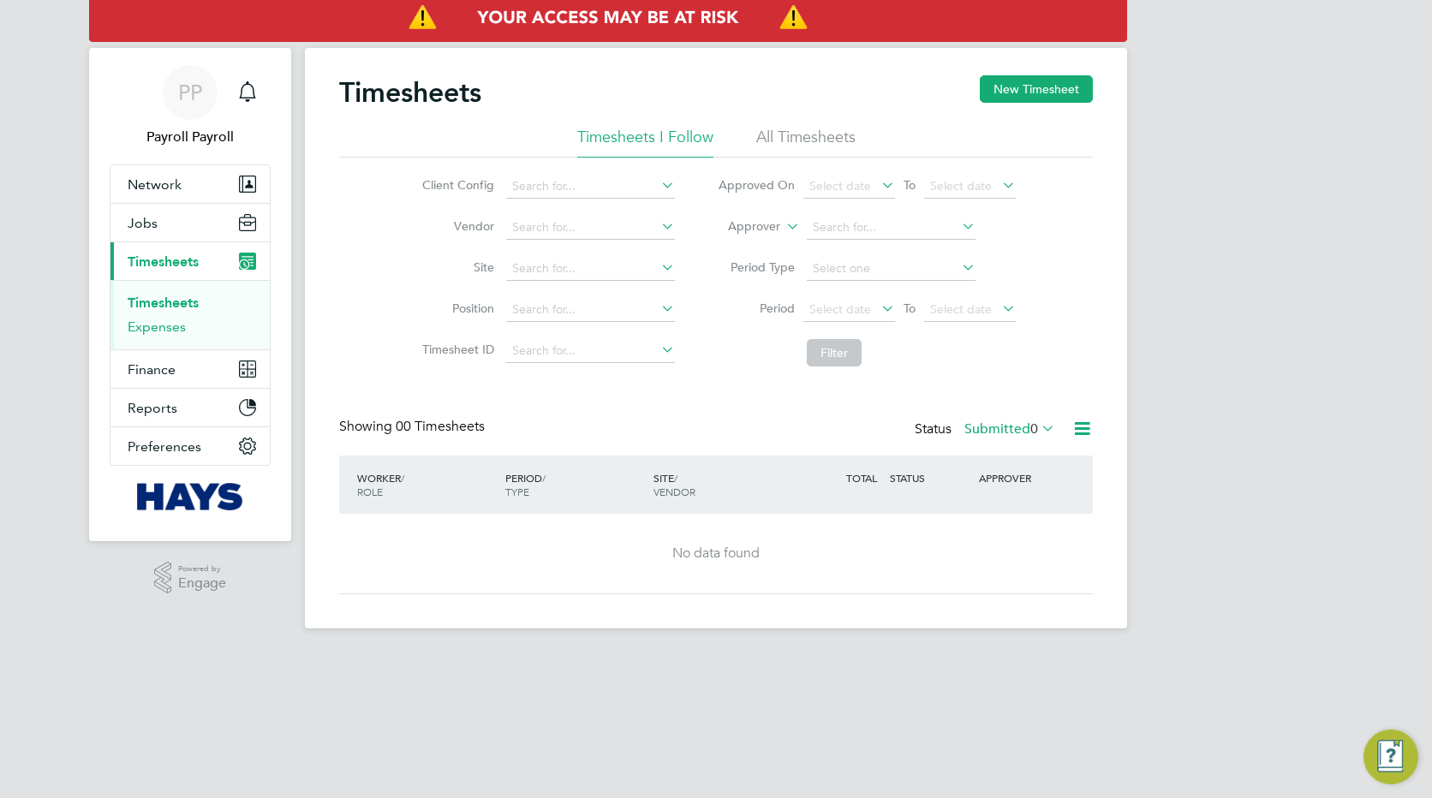
click at [155, 328] on link "Expenses" at bounding box center [157, 327] width 58 height 16
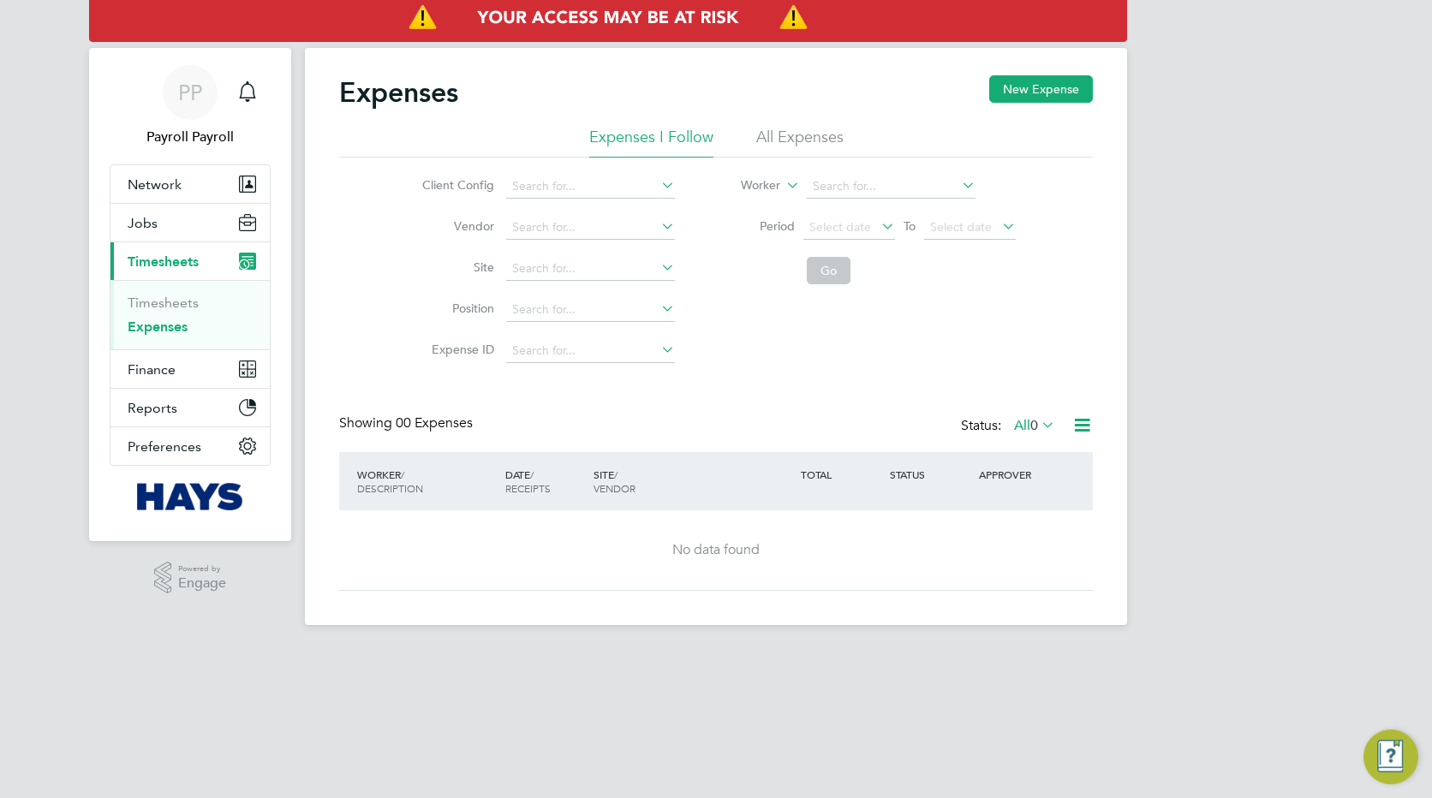
click at [811, 139] on li "All Expenses" at bounding box center [799, 142] width 87 height 31
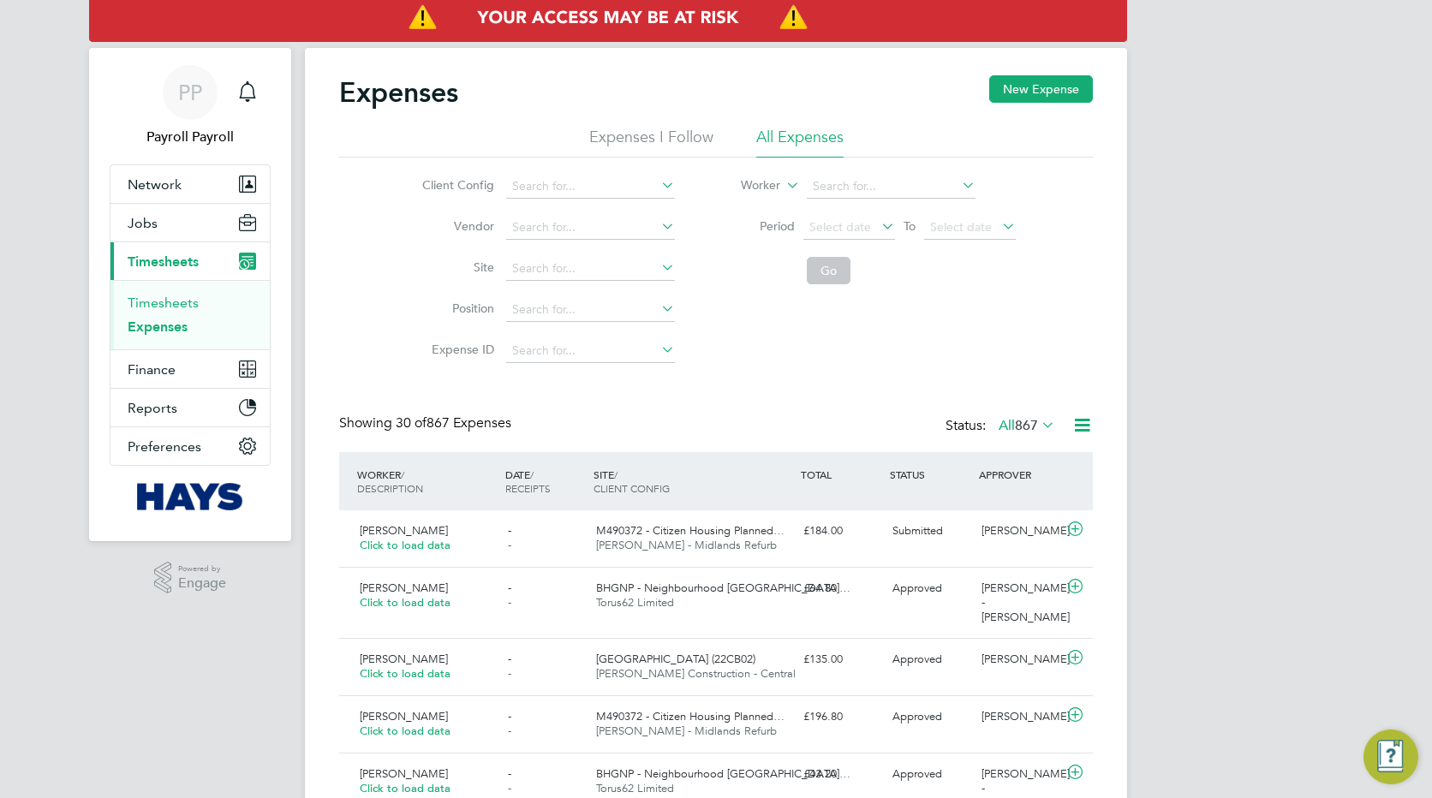
click at [155, 306] on link "Timesheets" at bounding box center [163, 303] width 71 height 16
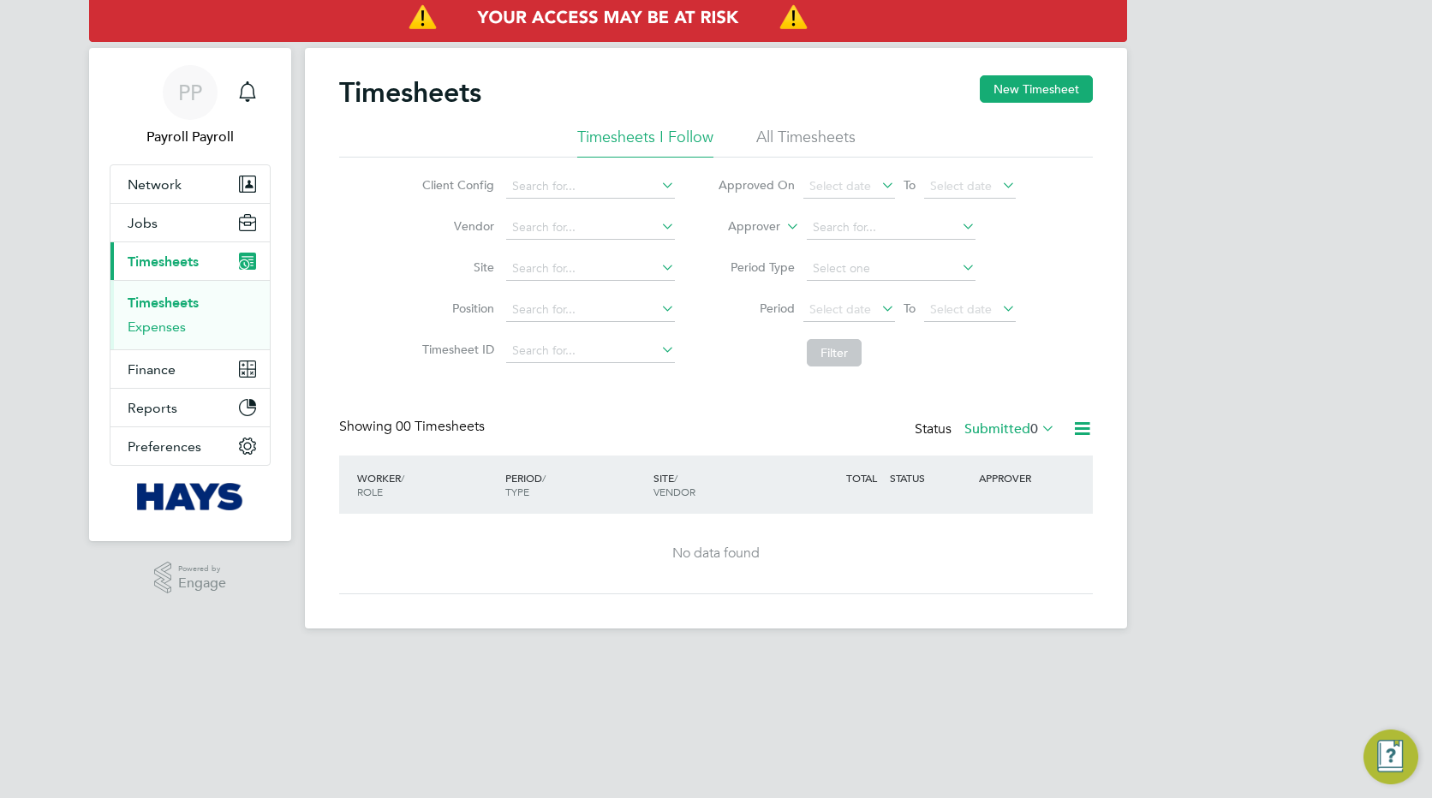
click at [158, 329] on link "Expenses" at bounding box center [157, 327] width 58 height 16
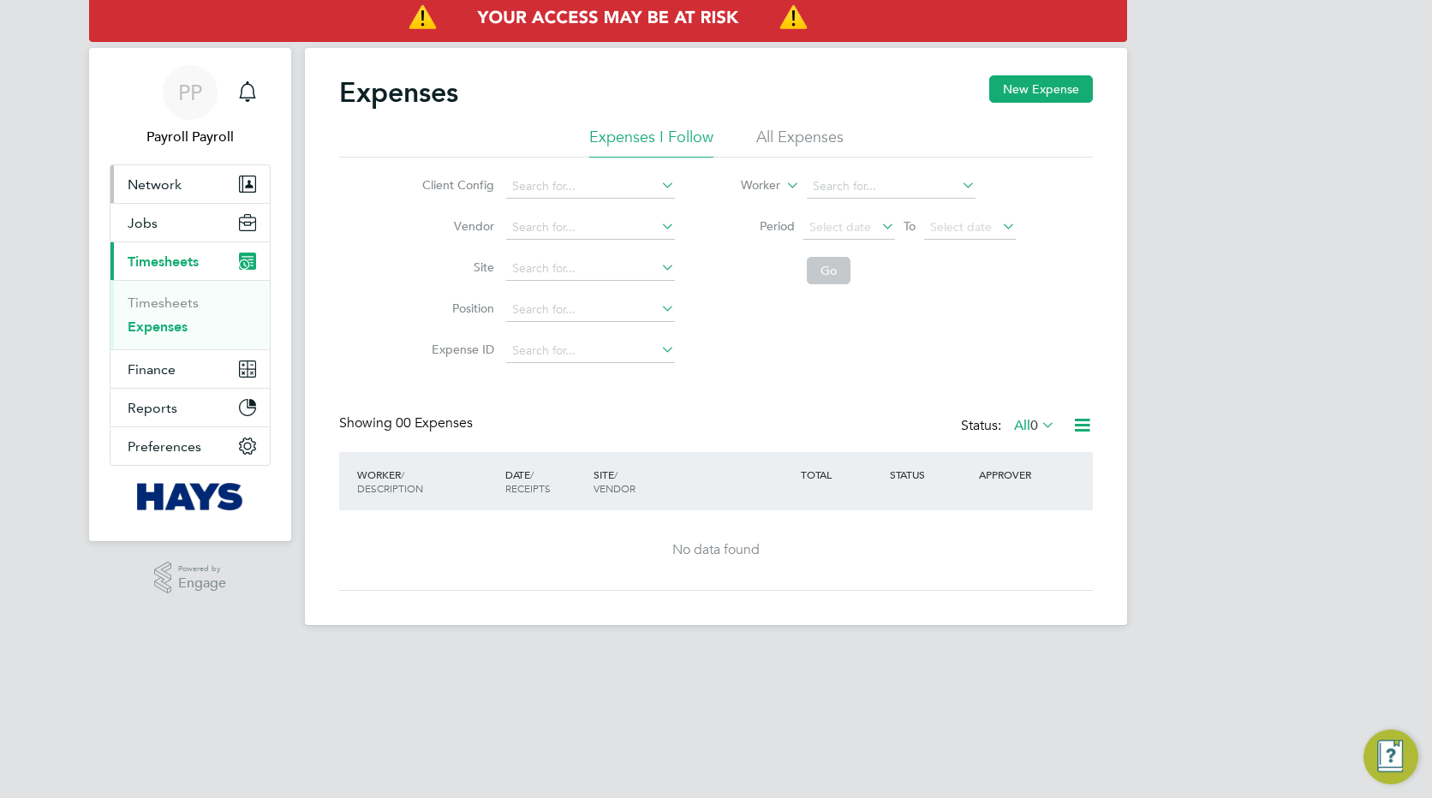
click at [143, 188] on span "Network" at bounding box center [155, 184] width 54 height 16
click at [154, 336] on ul "Timesheets Expenses" at bounding box center [189, 314] width 159 height 69
